Goal: Entertainment & Leisure: Browse casually

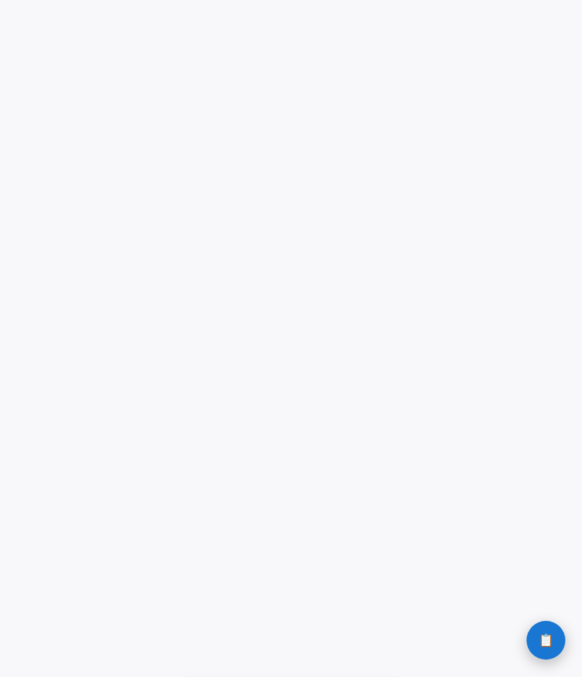
click at [549, 632] on button "📋 History" at bounding box center [546, 640] width 39 height 39
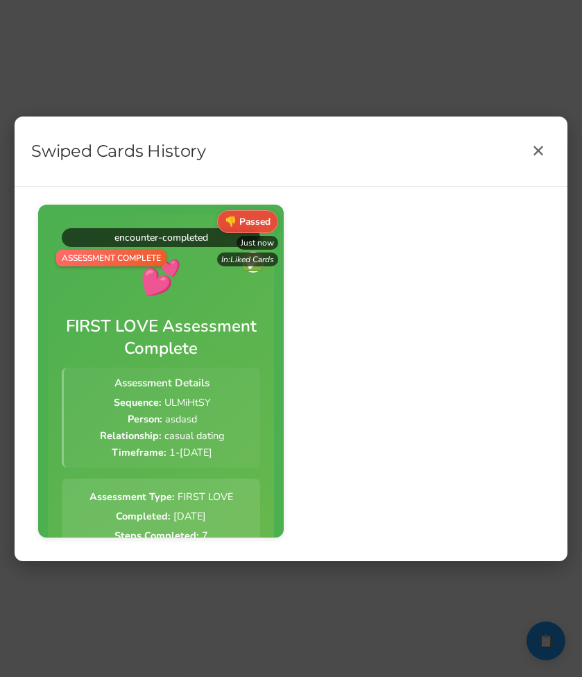
click at [526, 160] on div "Swiped Cards History ✕" at bounding box center [291, 152] width 553 height 70
click at [532, 147] on button "✕" at bounding box center [538, 151] width 25 height 25
